Goal: Task Accomplishment & Management: Manage account settings

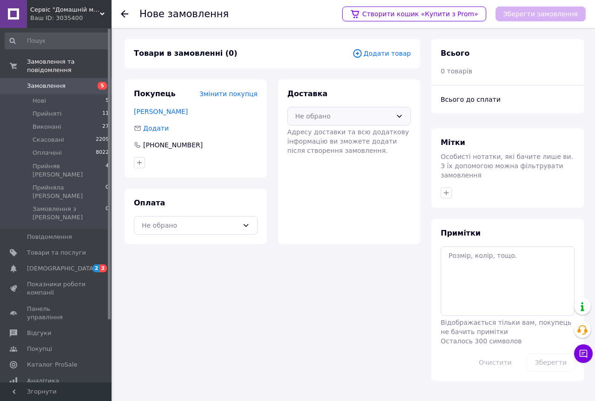
click at [398, 116] on icon at bounding box center [399, 116] width 5 height 3
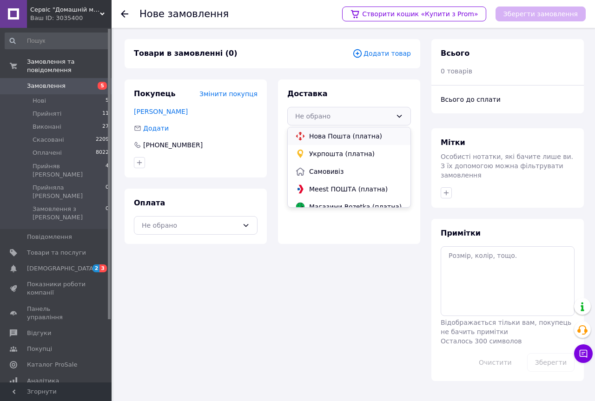
click at [354, 135] on span "Нова Пошта (платна)" at bounding box center [356, 135] width 94 height 9
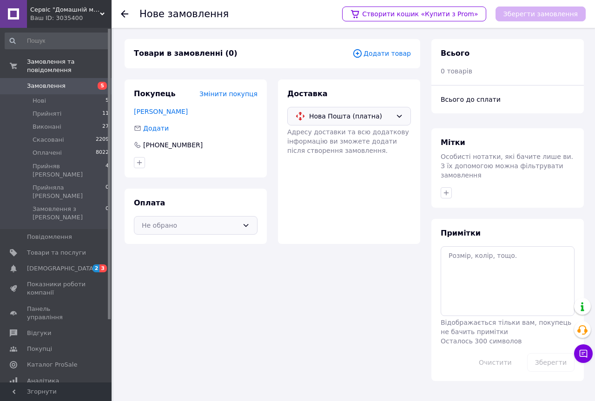
click at [246, 225] on icon at bounding box center [245, 225] width 7 height 7
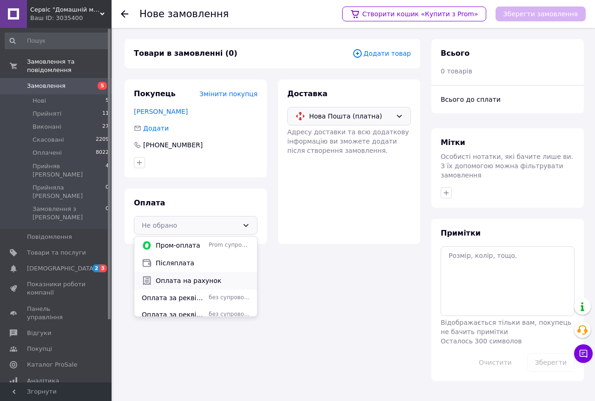
click at [179, 281] on span "Оплата на рахунок" at bounding box center [203, 280] width 94 height 9
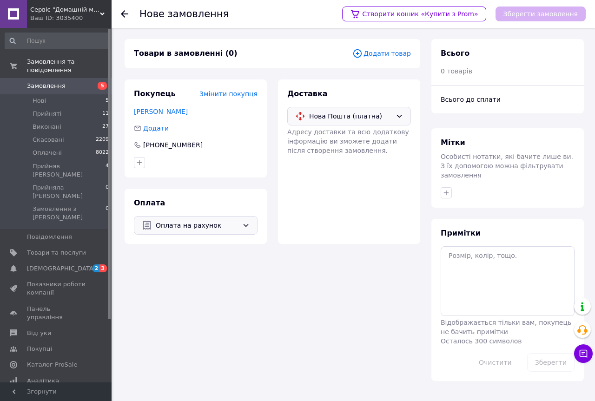
click at [388, 54] on span "Додати товар" at bounding box center [381, 53] width 59 height 10
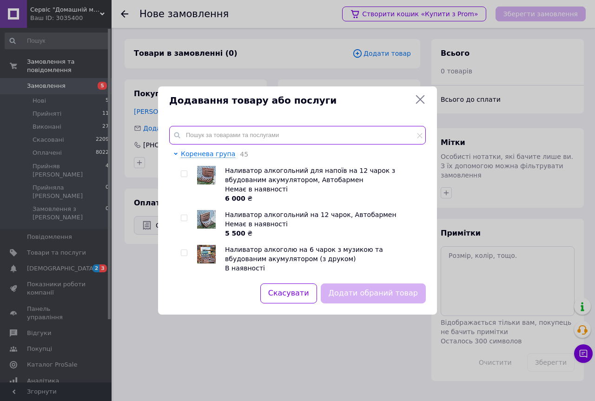
click at [203, 136] on input "text" at bounding box center [297, 135] width 256 height 19
paste input "vcm-70gu"
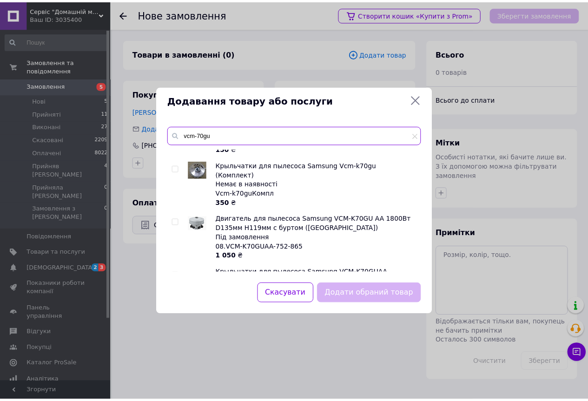
scroll to position [93, 0]
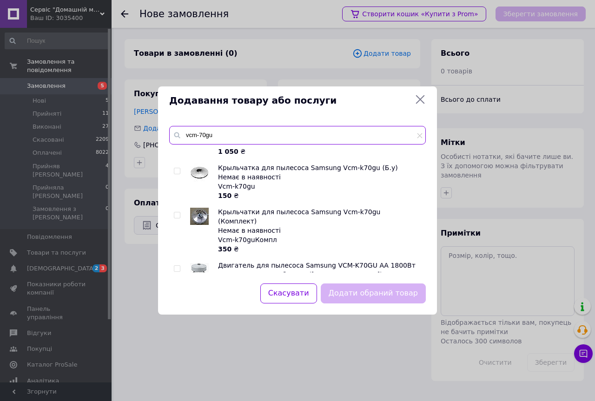
type input "vcm-70gu"
click at [178, 172] on input "checkbox" at bounding box center [177, 171] width 6 height 6
checkbox input "true"
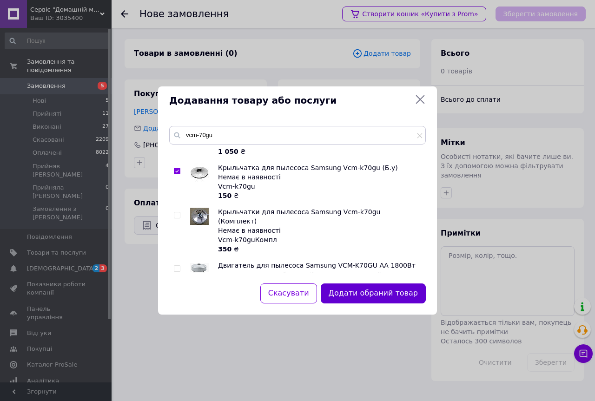
click at [370, 294] on button "Додати обраний товар" at bounding box center [372, 293] width 105 height 20
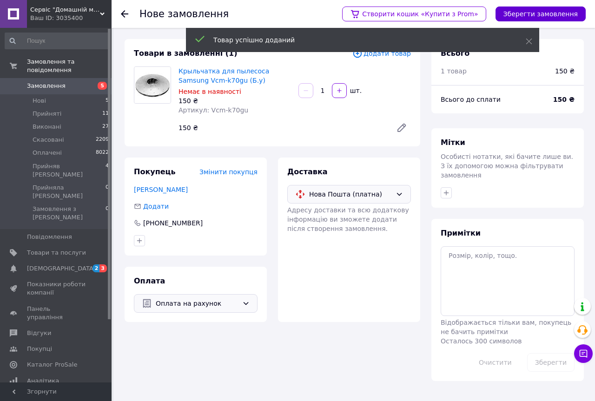
click at [528, 9] on button "Зберегти замовлення" at bounding box center [540, 14] width 90 height 15
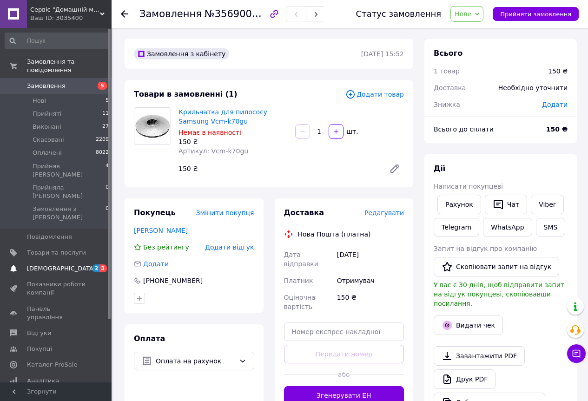
click at [51, 264] on span "[DEMOGRAPHIC_DATA]" at bounding box center [61, 268] width 69 height 8
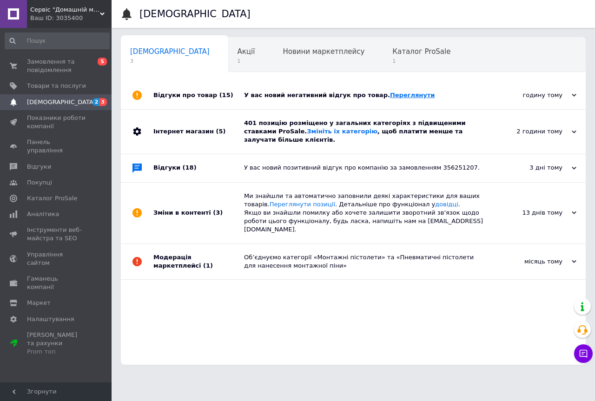
click at [390, 94] on link "Переглянути" at bounding box center [412, 95] width 45 height 7
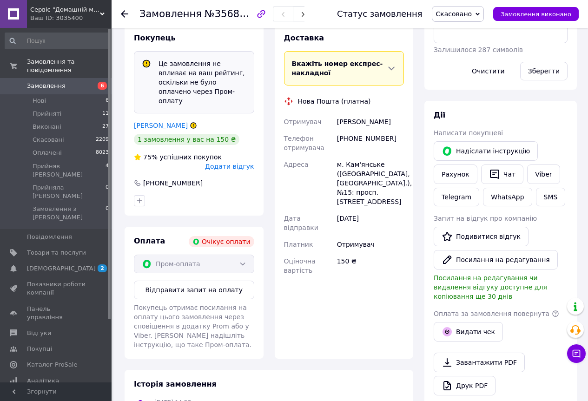
scroll to position [256, 0]
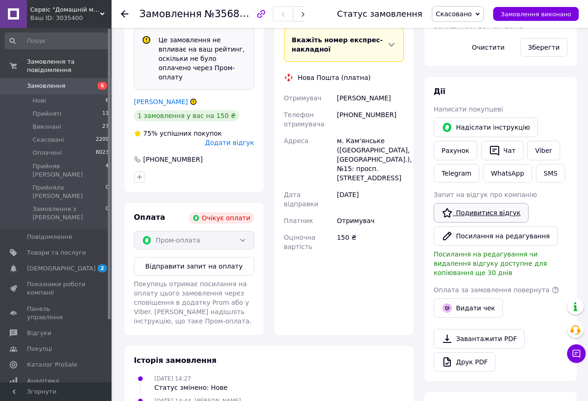
click at [503, 212] on link "Подивитися відгук" at bounding box center [480, 213] width 95 height 20
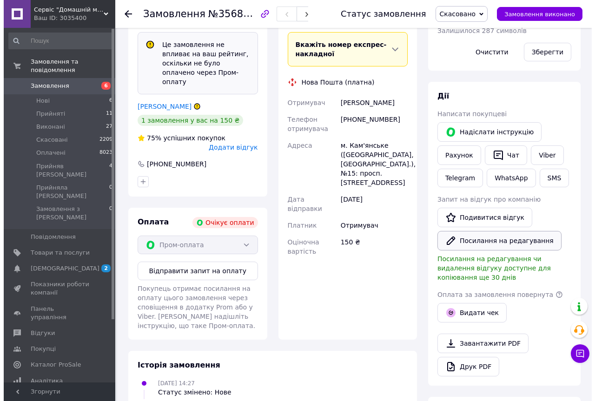
scroll to position [273, 0]
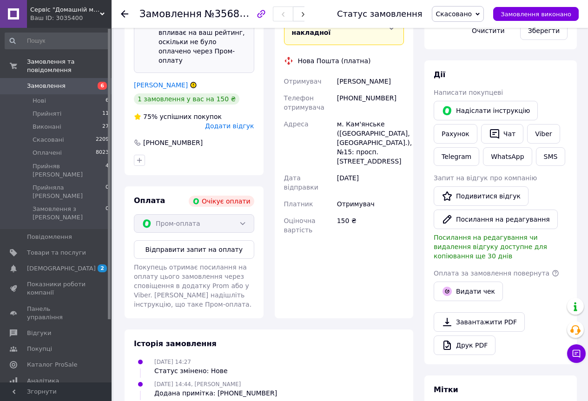
click at [235, 122] on span "Додати відгук" at bounding box center [229, 125] width 49 height 7
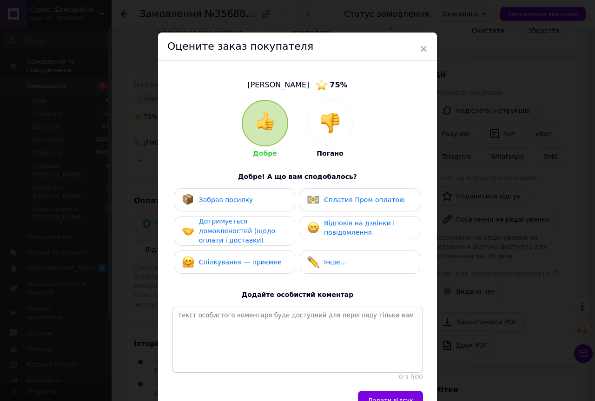
click at [335, 196] on span "Сплатив Пром-оплатою" at bounding box center [364, 199] width 81 height 7
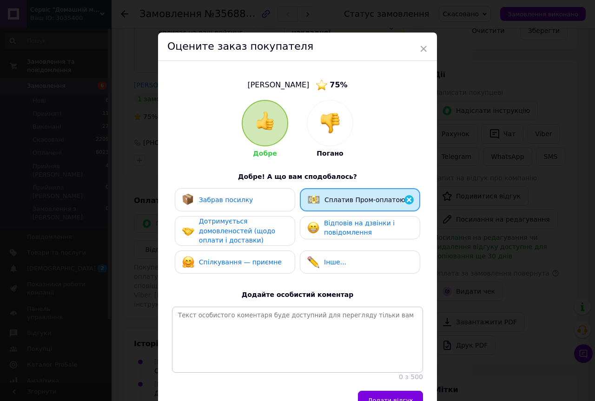
click at [327, 125] on img at bounding box center [330, 123] width 20 height 20
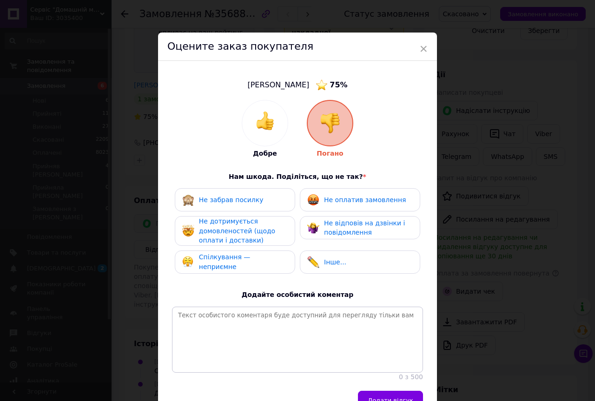
click at [339, 200] on span "Не оплатив замовлення" at bounding box center [365, 199] width 82 height 7
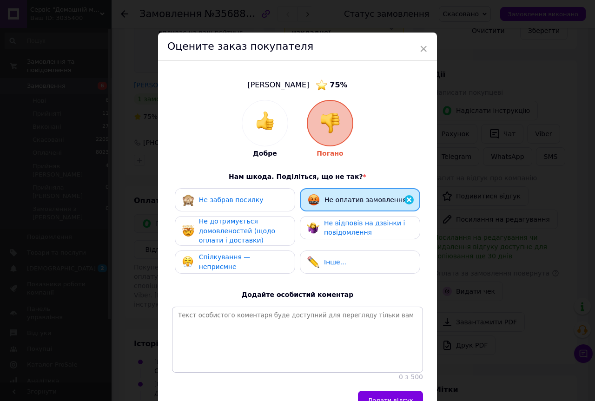
click at [254, 229] on span "Не дотримується домовленостей (щодо оплати і доставки)" at bounding box center [237, 230] width 76 height 26
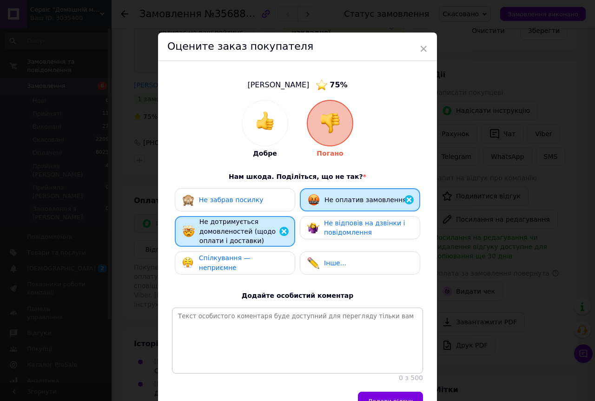
click at [342, 227] on span "Не відповів на дзвінки і повідомлення" at bounding box center [364, 227] width 81 height 17
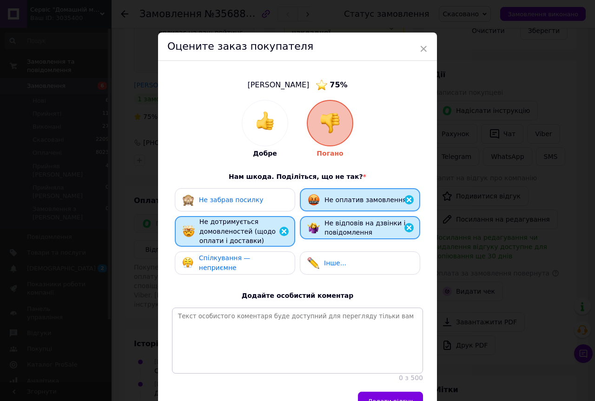
click at [250, 260] on span "Спілкування — неприємне" at bounding box center [225, 262] width 52 height 17
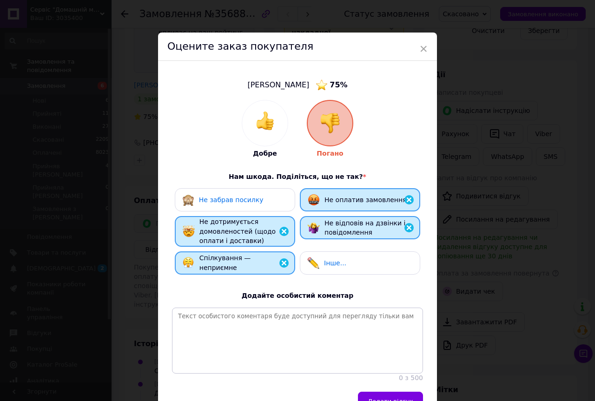
click at [335, 264] on span "Інше..." at bounding box center [335, 262] width 22 height 7
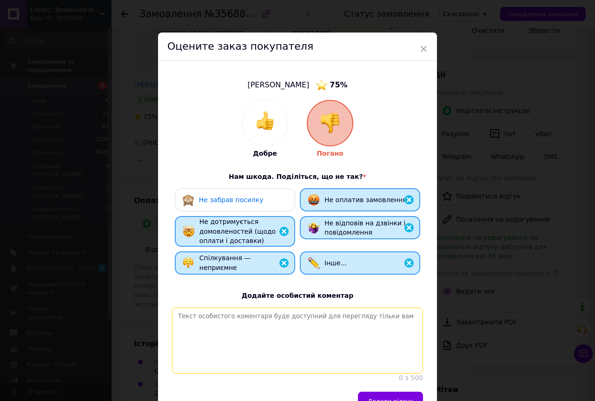
click at [214, 322] on textarea at bounding box center [297, 340] width 251 height 66
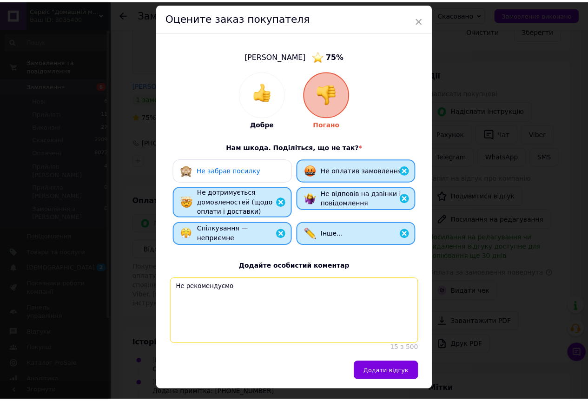
scroll to position [57, 0]
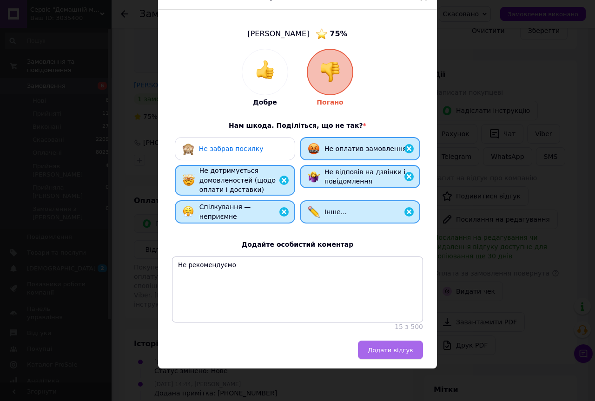
click at [383, 350] on span "Додати відгук" at bounding box center [390, 349] width 46 height 7
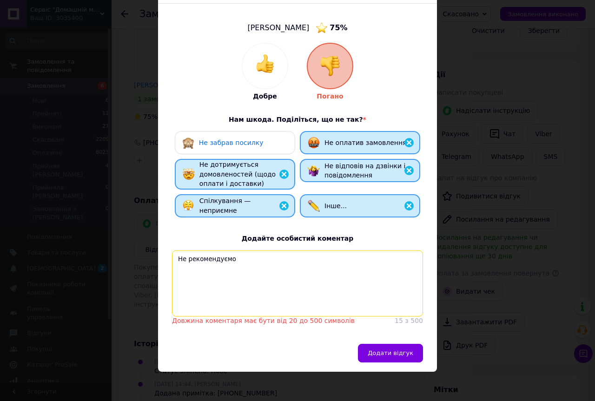
click at [236, 263] on textarea "Не рекомендуємо" at bounding box center [297, 283] width 251 height 66
type textarea "Не рекомендуємо для співпраці"
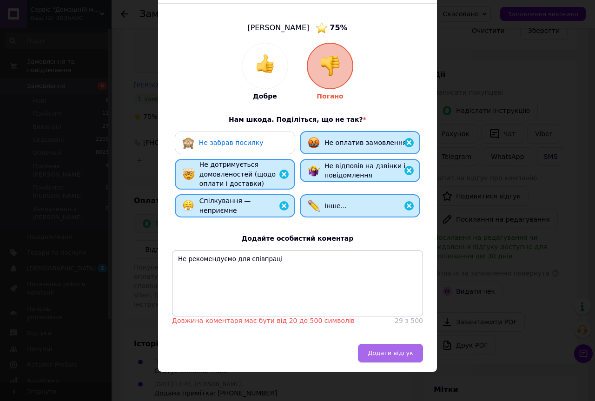
click at [387, 356] on span "Додати відгук" at bounding box center [390, 352] width 46 height 7
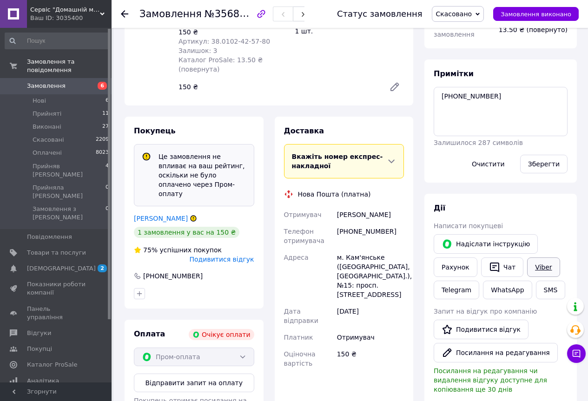
scroll to position [186, 0]
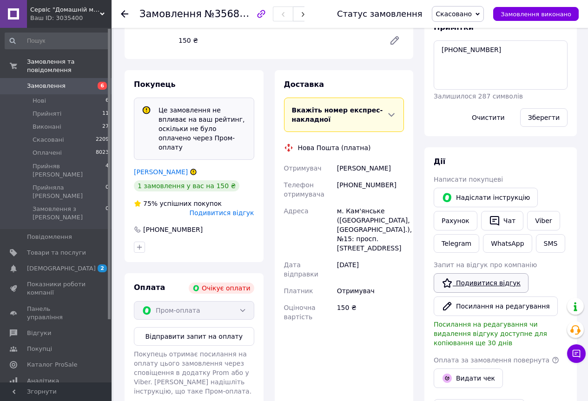
click at [503, 284] on link "Подивитися відгук" at bounding box center [480, 283] width 95 height 20
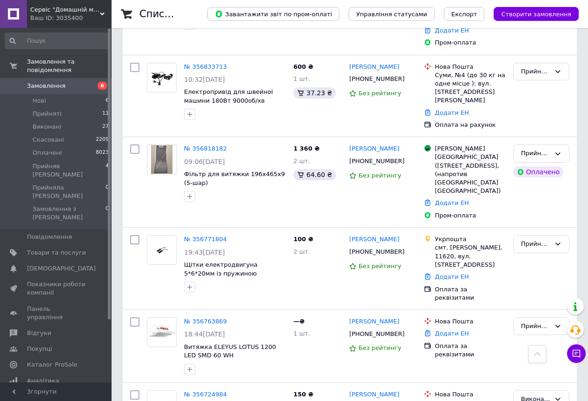
scroll to position [418, 0]
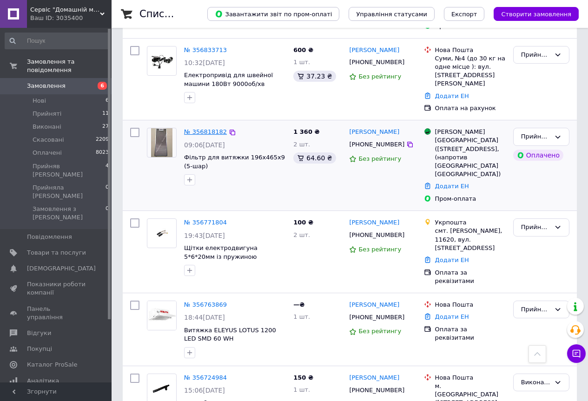
click at [199, 128] on link "№ 356818182" at bounding box center [205, 131] width 43 height 7
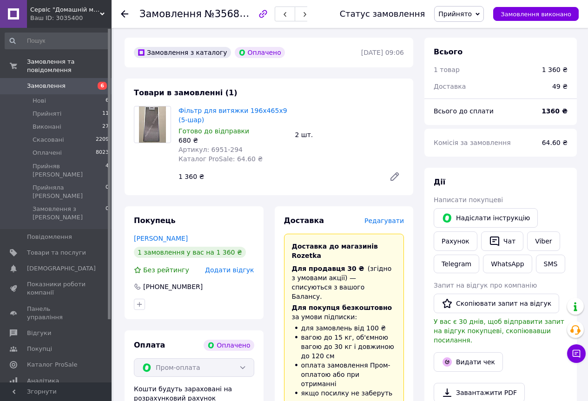
scroll to position [46, 0]
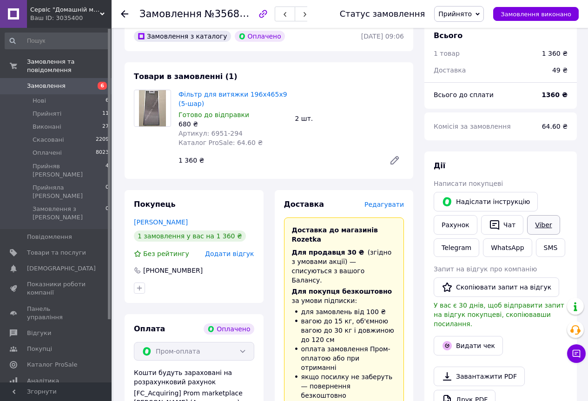
click at [538, 222] on link "Viber" at bounding box center [543, 225] width 33 height 20
click at [122, 14] on use at bounding box center [124, 13] width 7 height 7
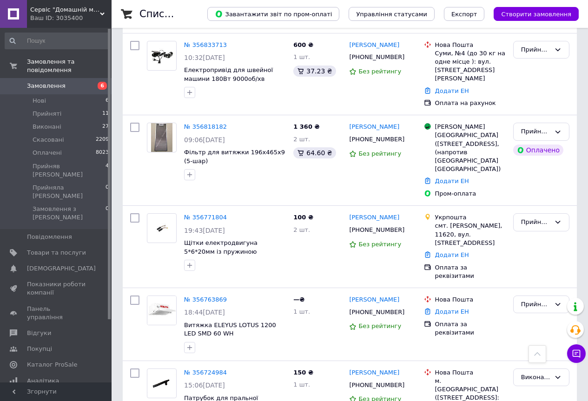
scroll to position [511, 0]
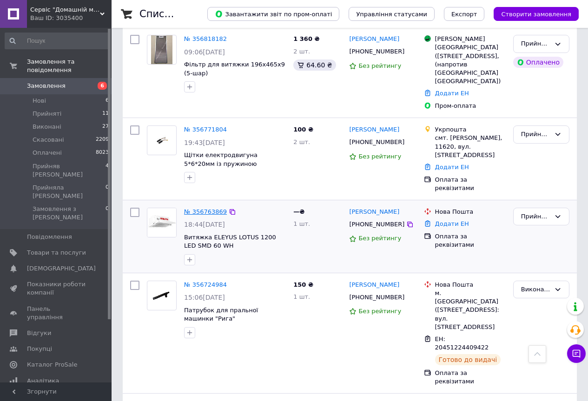
click at [216, 208] on link "№ 356763869" at bounding box center [205, 211] width 43 height 7
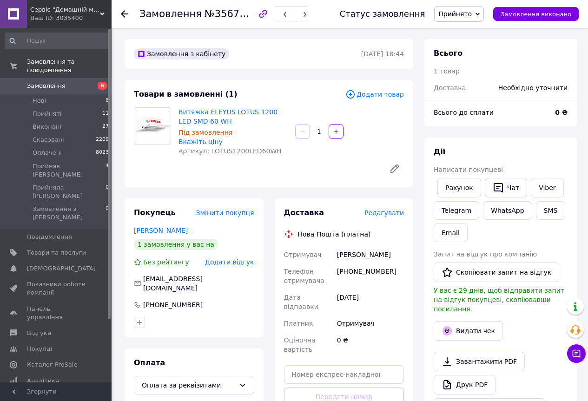
click at [395, 166] on icon at bounding box center [394, 168] width 7 height 7
